Goal: Task Accomplishment & Management: Complete application form

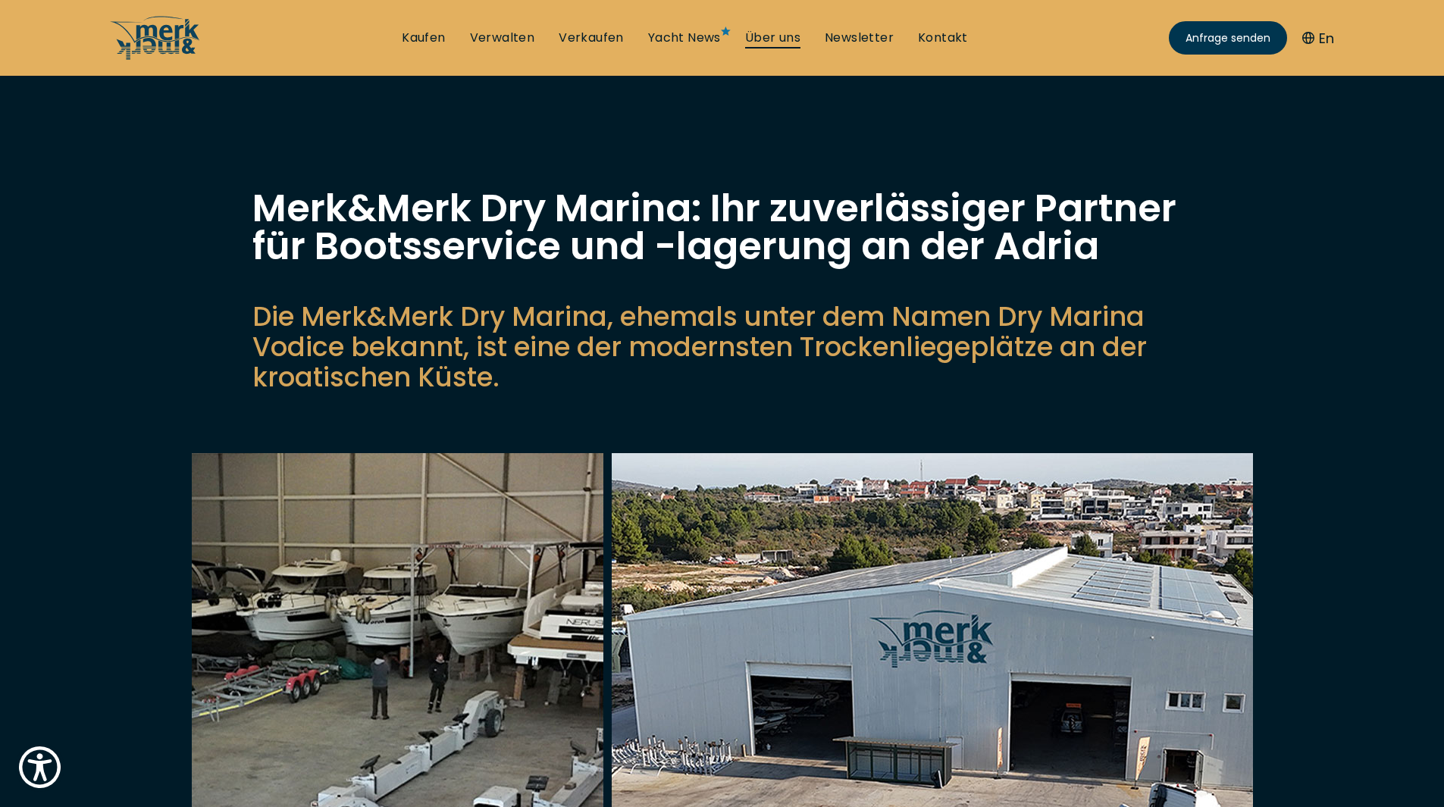
click at [772, 36] on link "Über uns" at bounding box center [772, 38] width 55 height 17
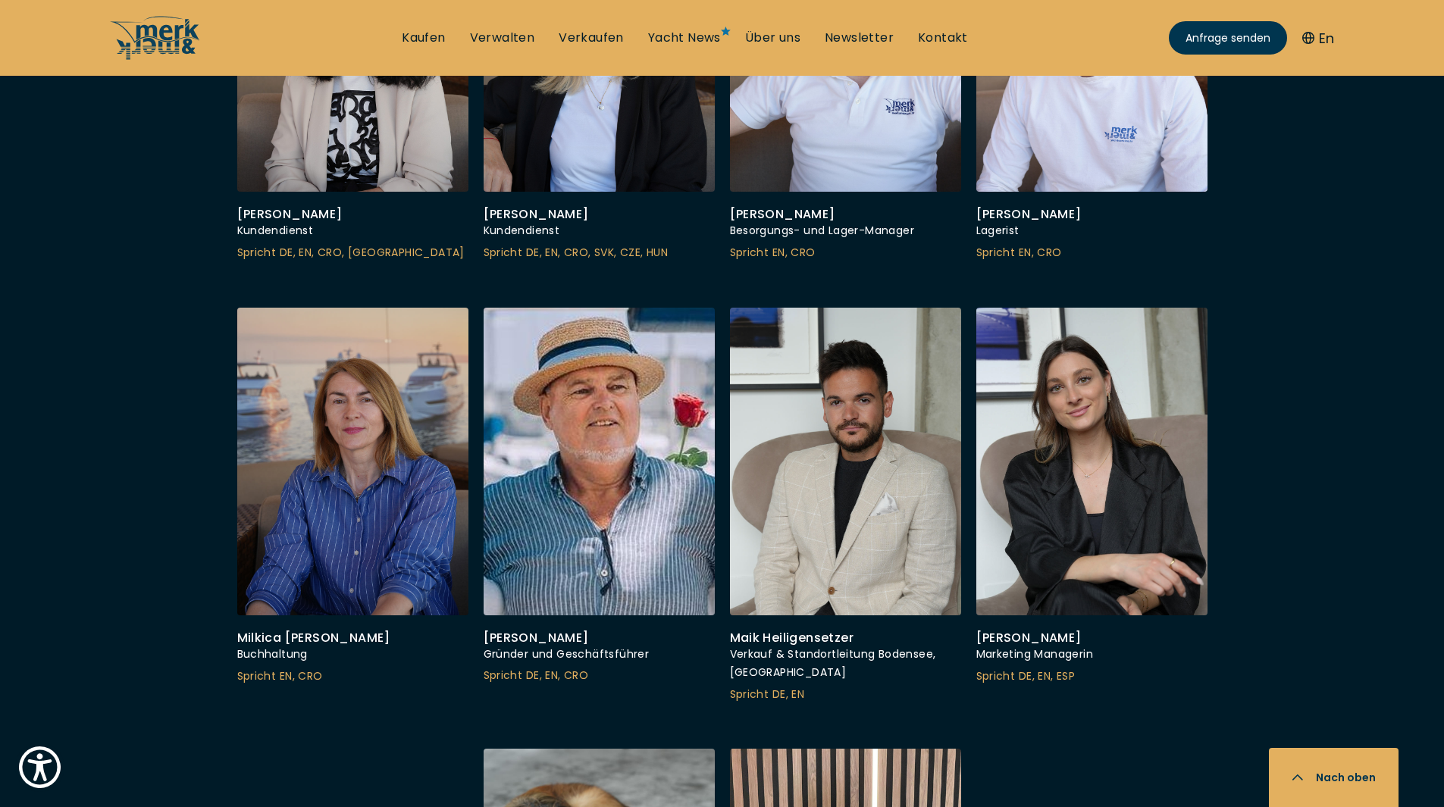
scroll to position [4775, 0]
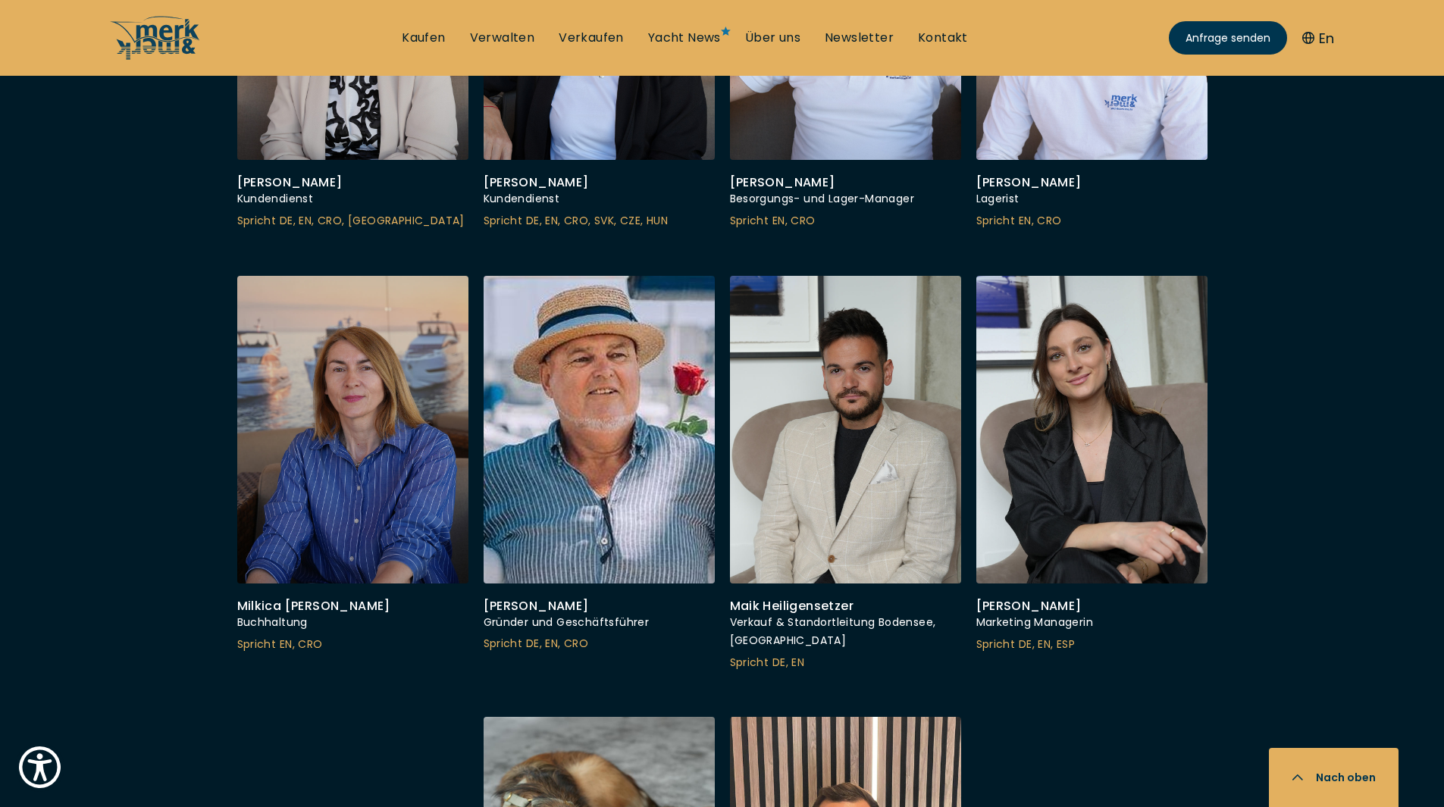
click at [367, 167] on div at bounding box center [352, 6] width 243 height 324
click at [354, 167] on div at bounding box center [352, 6] width 243 height 324
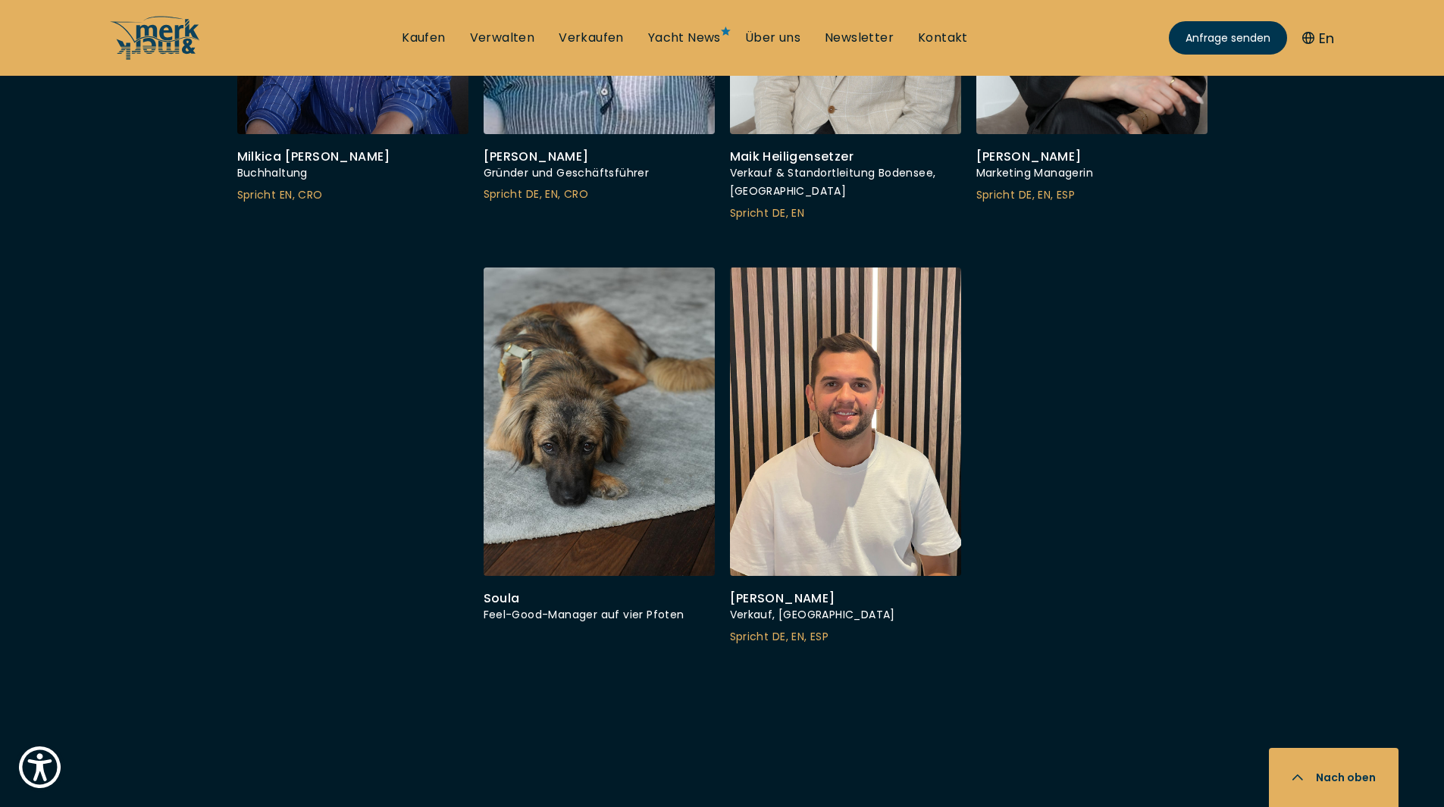
scroll to position [5229, 0]
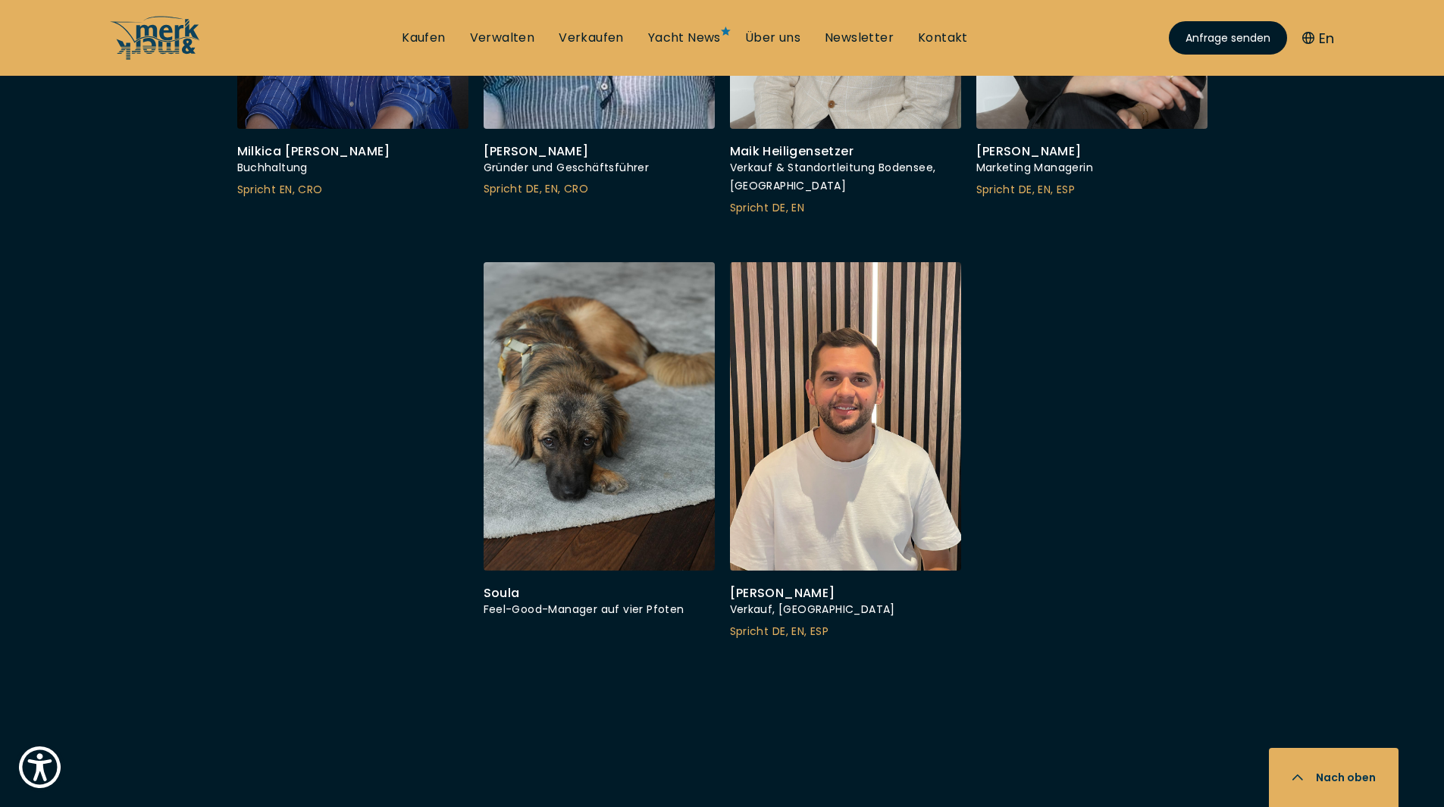
click at [1200, 30] on span "Anfrage senden" at bounding box center [1227, 38] width 85 height 16
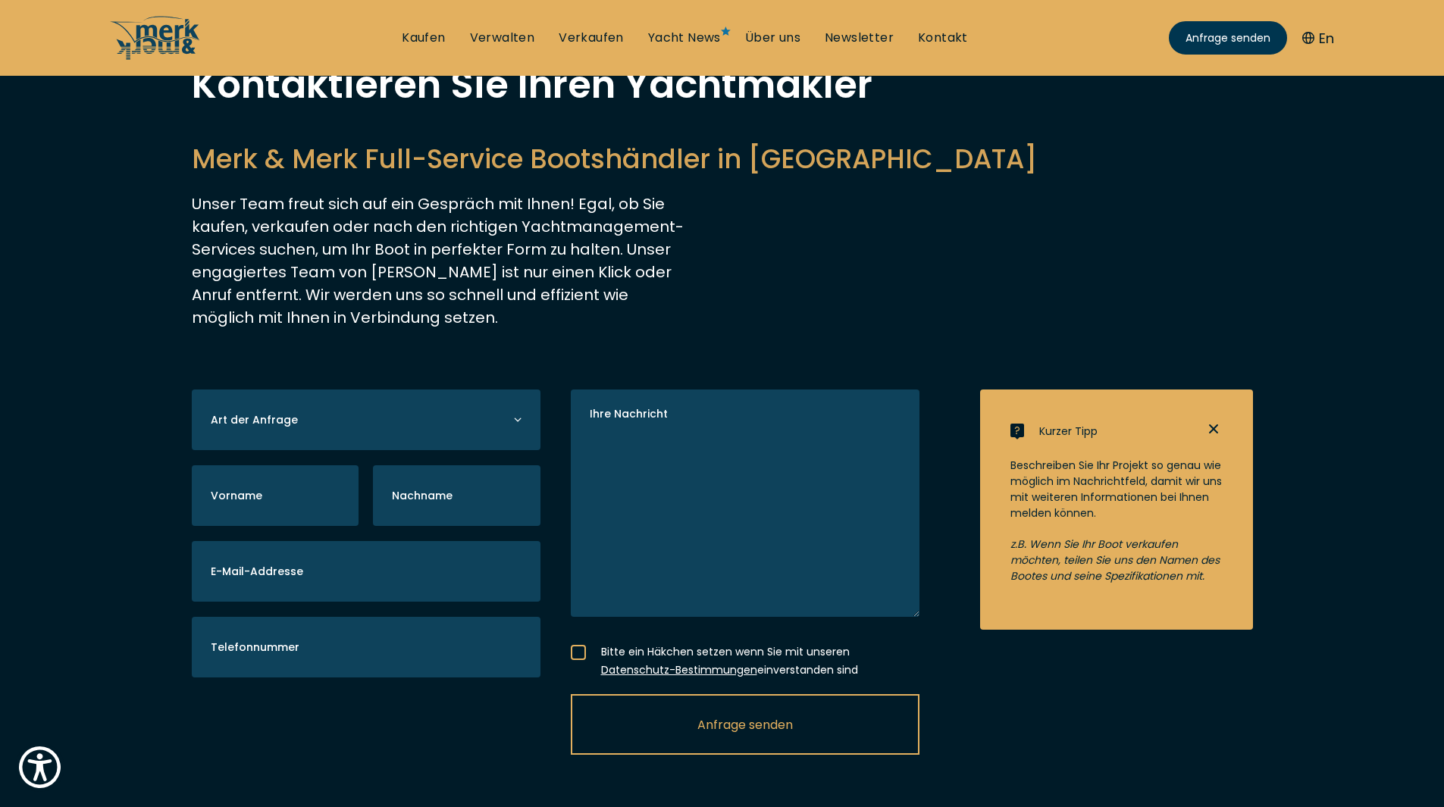
scroll to position [227, 0]
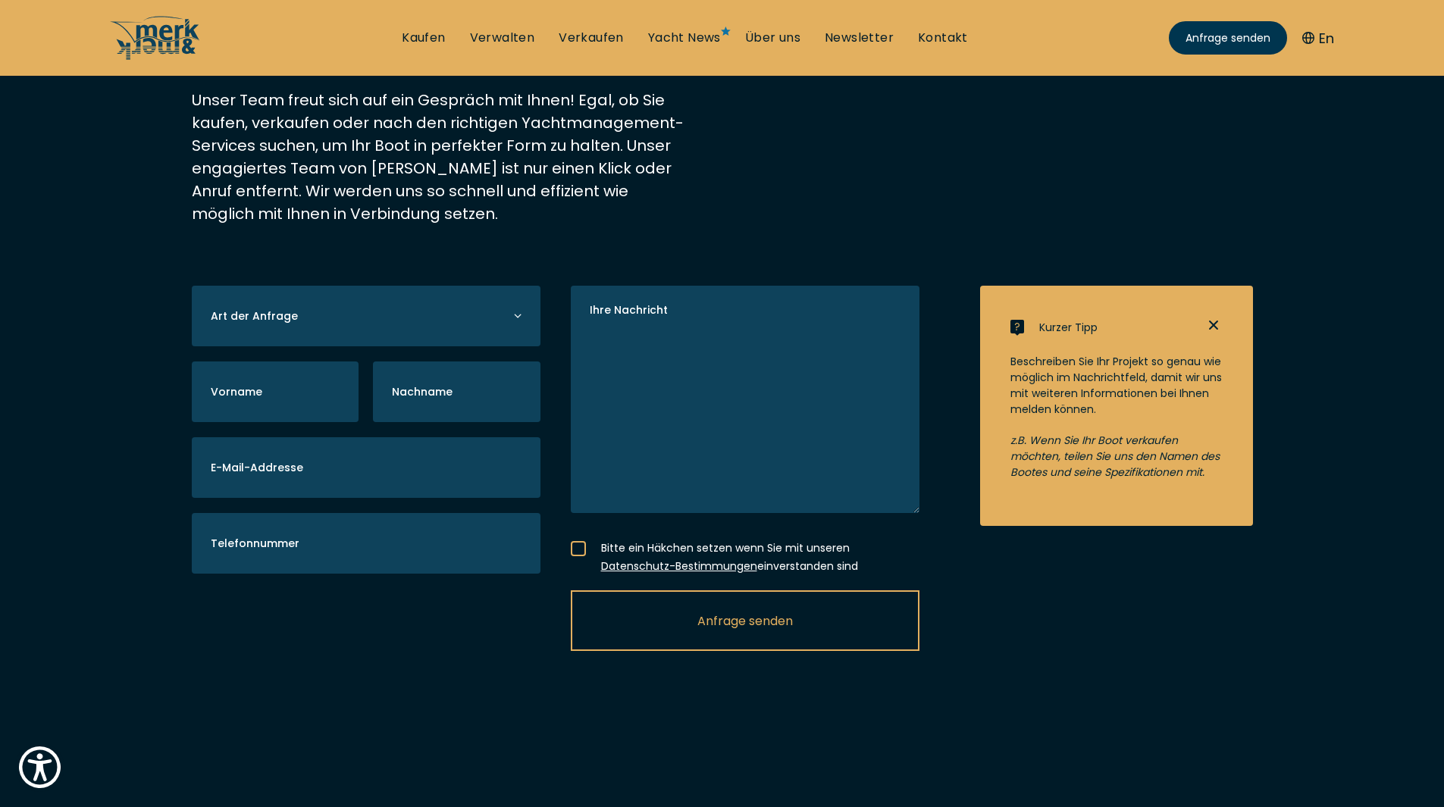
click at [290, 317] on label "Art der Anfrage" at bounding box center [254, 316] width 87 height 16
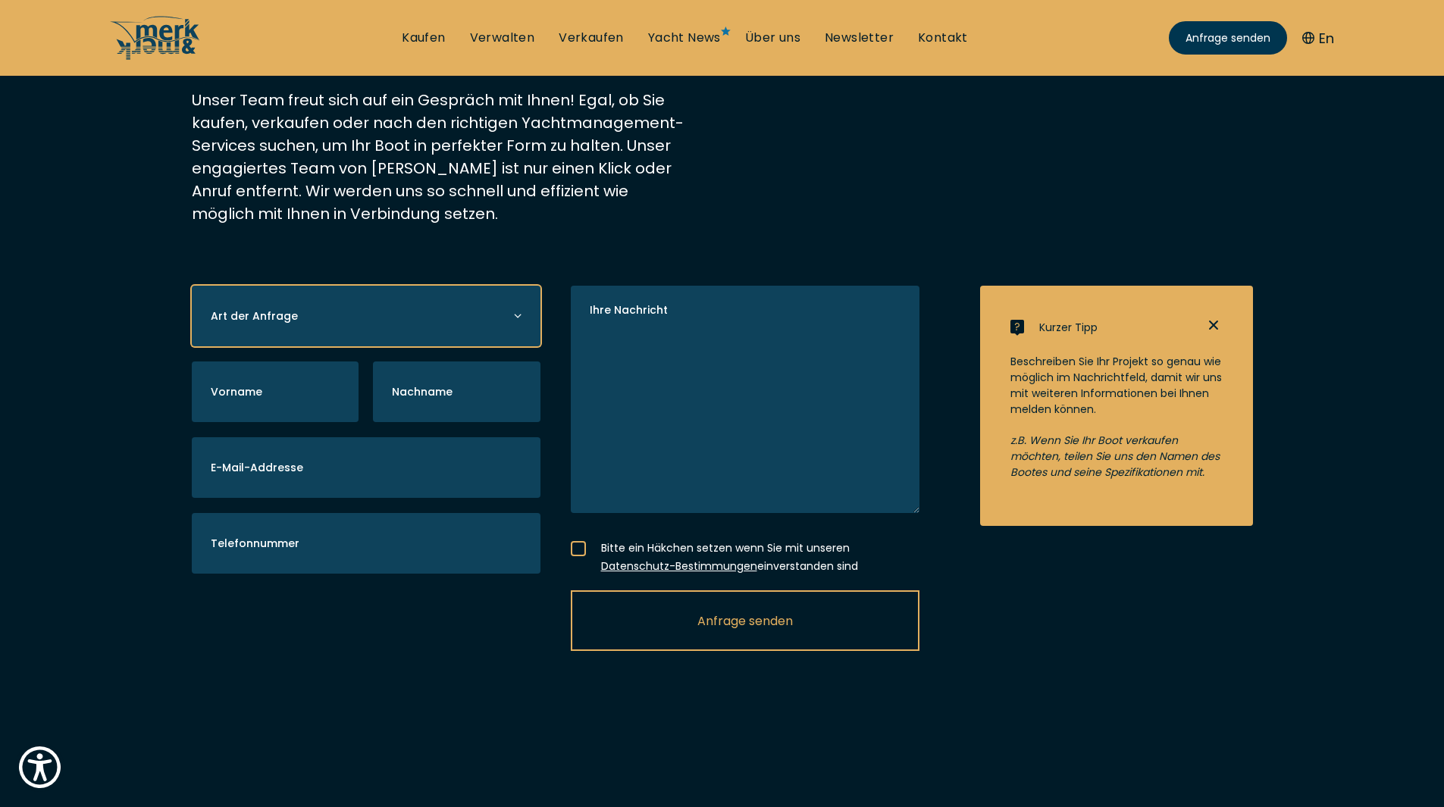
click at [290, 317] on select "Yacht kaufen Yacht verkaufen Yacht verwalten" at bounding box center [366, 316] width 349 height 61
click at [524, 312] on select "Yacht kaufen Yacht verkaufen Yacht verwalten" at bounding box center [366, 316] width 349 height 61
select select "manage"
click at [192, 286] on select "Yacht kaufen Yacht verkaufen Yacht verwalten" at bounding box center [366, 316] width 349 height 61
